Goal: Check status: Check status

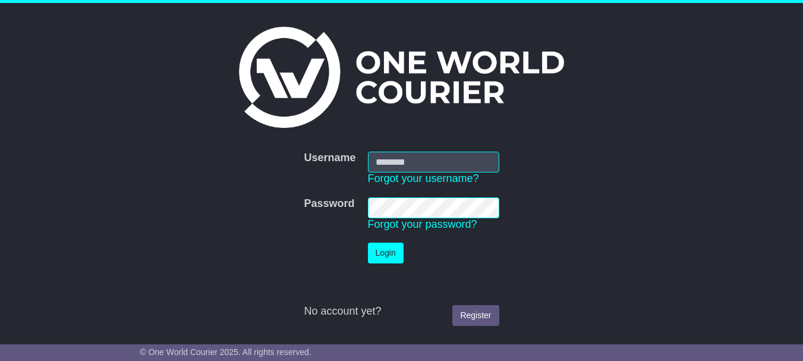
type input "**********"
click at [384, 248] on button "Login" at bounding box center [386, 252] width 36 height 21
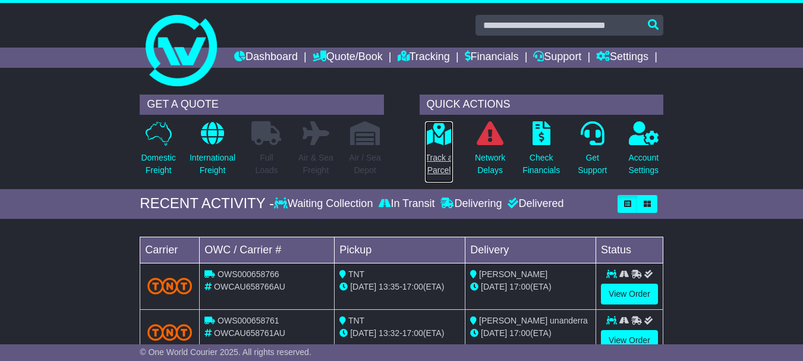
click at [438, 145] on icon at bounding box center [438, 133] width 27 height 24
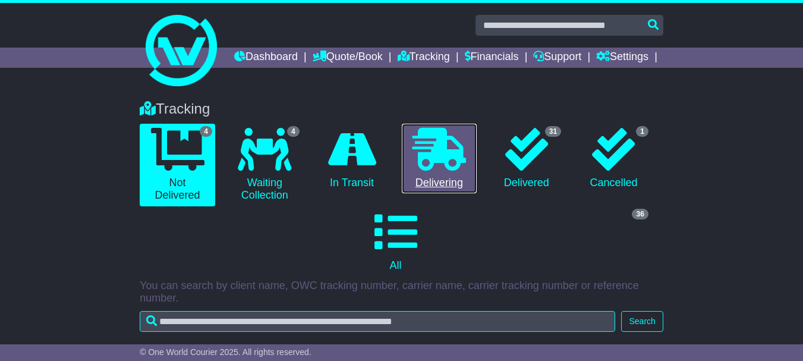
click at [441, 170] on icon at bounding box center [438, 149] width 53 height 43
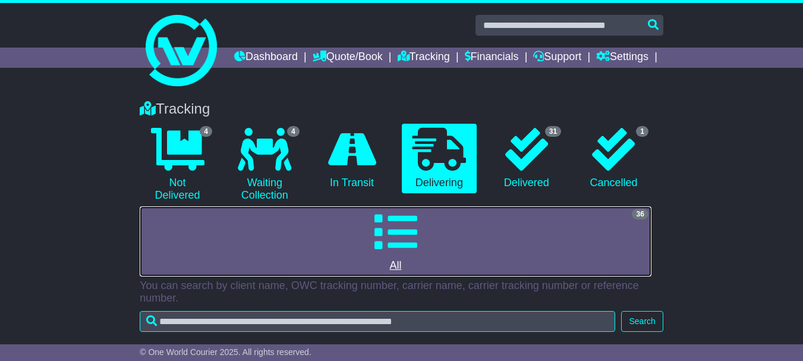
click at [400, 240] on icon at bounding box center [395, 231] width 43 height 43
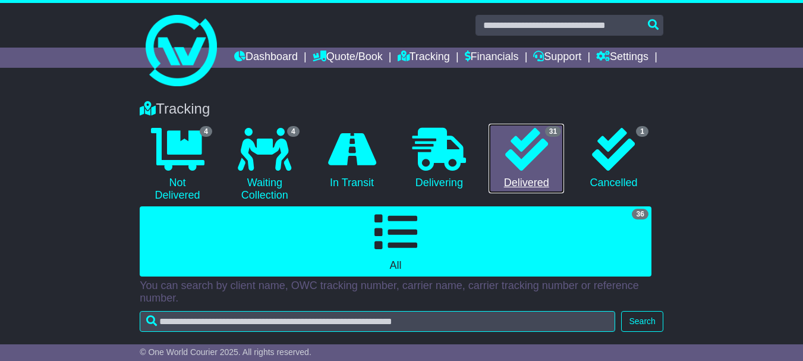
drag, startPoint x: 527, startPoint y: 170, endPoint x: 535, endPoint y: 170, distance: 7.7
click at [527, 170] on icon at bounding box center [526, 149] width 43 height 43
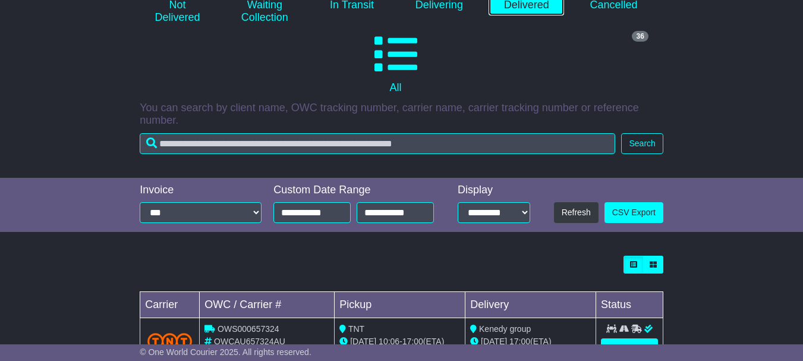
scroll to position [178, 0]
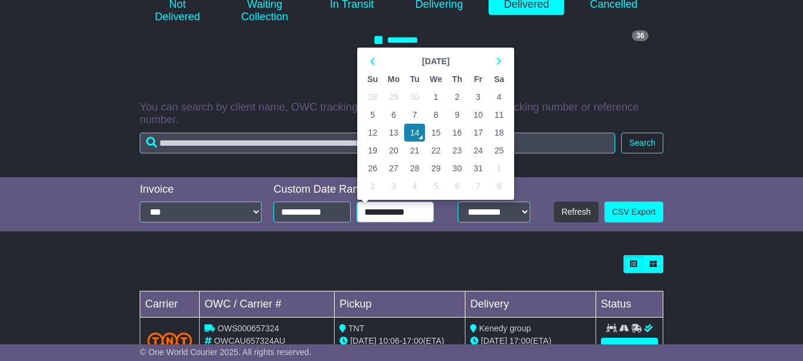
drag, startPoint x: 419, startPoint y: 232, endPoint x: 276, endPoint y: 226, distance: 143.9
click at [276, 222] on div "**********" at bounding box center [356, 211] width 166 height 21
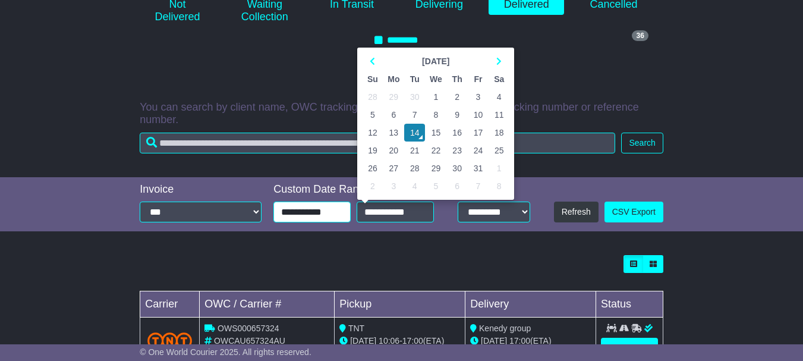
click at [292, 222] on input "**********" at bounding box center [311, 211] width 77 height 21
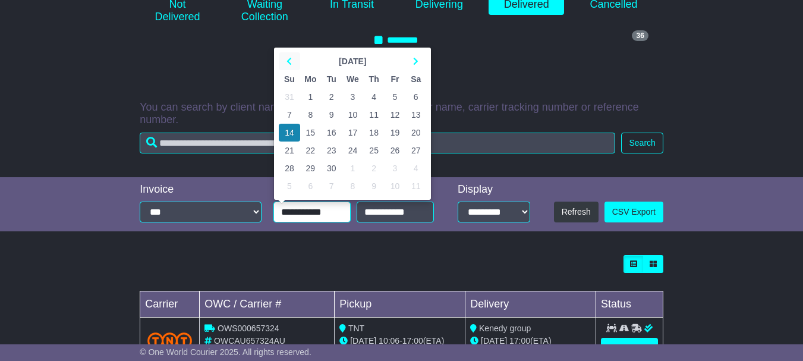
click at [289, 65] on icon at bounding box center [288, 61] width 5 height 8
click at [288, 65] on icon at bounding box center [288, 61] width 5 height 8
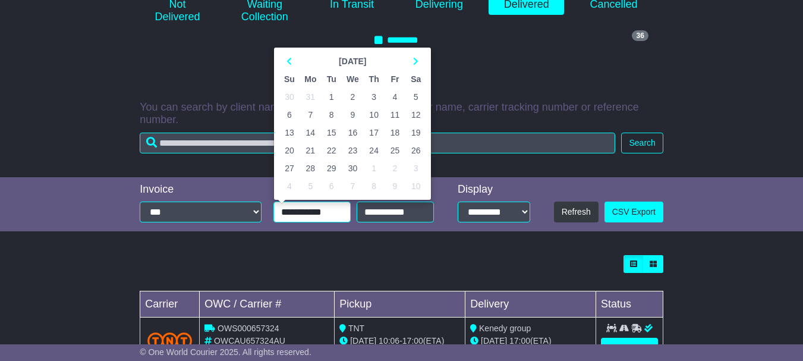
click at [394, 159] on td "25" at bounding box center [394, 150] width 21 height 18
type input "**********"
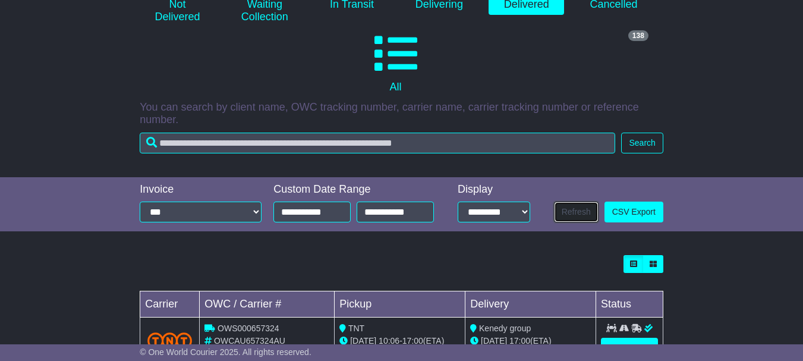
click at [567, 222] on button "Refresh" at bounding box center [576, 211] width 45 height 21
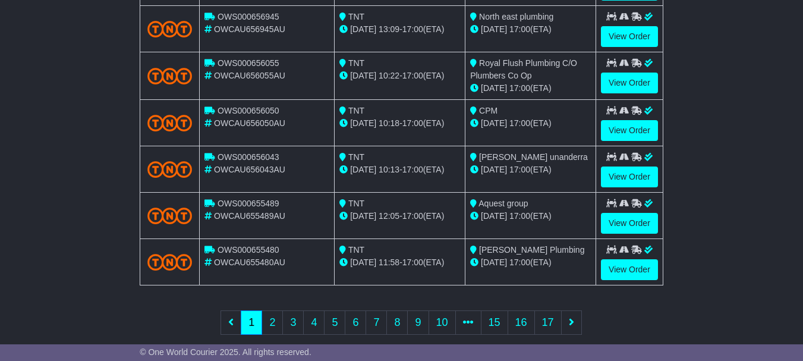
scroll to position [622, 0]
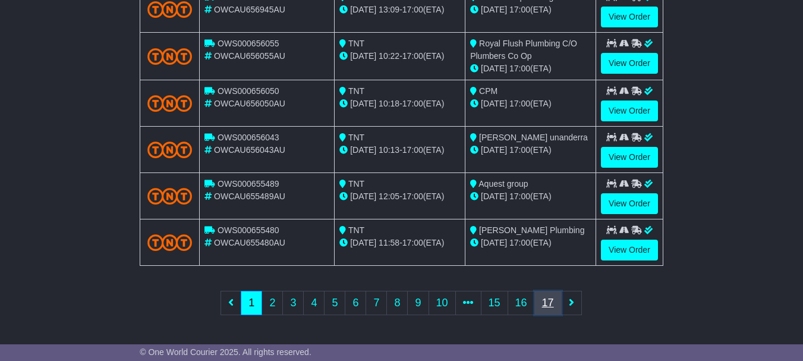
click at [542, 299] on link "17" at bounding box center [547, 302] width 27 height 24
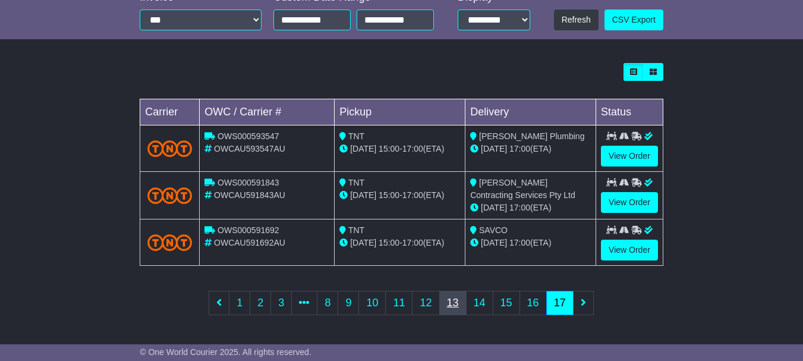
scroll to position [390, 0]
click at [623, 198] on link "View Order" at bounding box center [629, 202] width 57 height 21
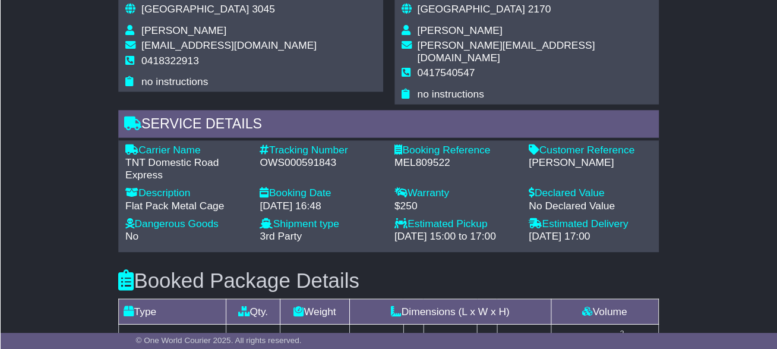
scroll to position [772, 0]
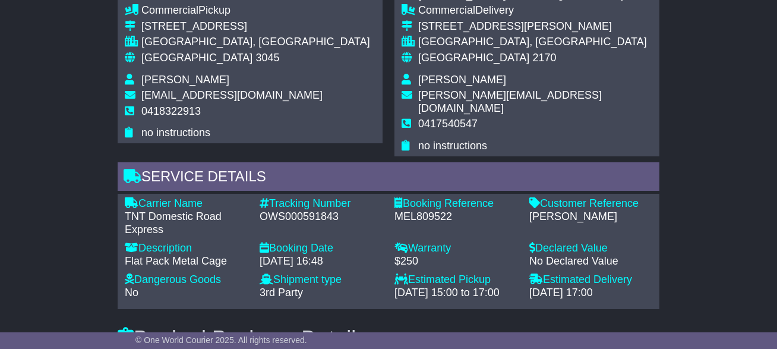
click at [577, 90] on td "[PERSON_NAME]" at bounding box center [535, 82] width 234 height 16
click at [696, 24] on div "Email Download Tracking Pricing Insurance" at bounding box center [388, 83] width 777 height 1252
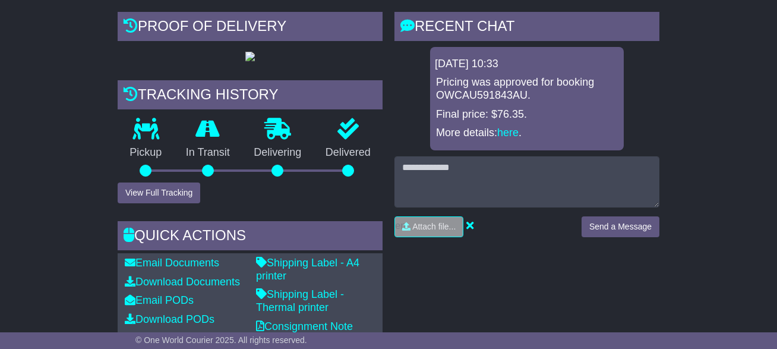
scroll to position [238, 0]
